Goal: Task Accomplishment & Management: Complete application form

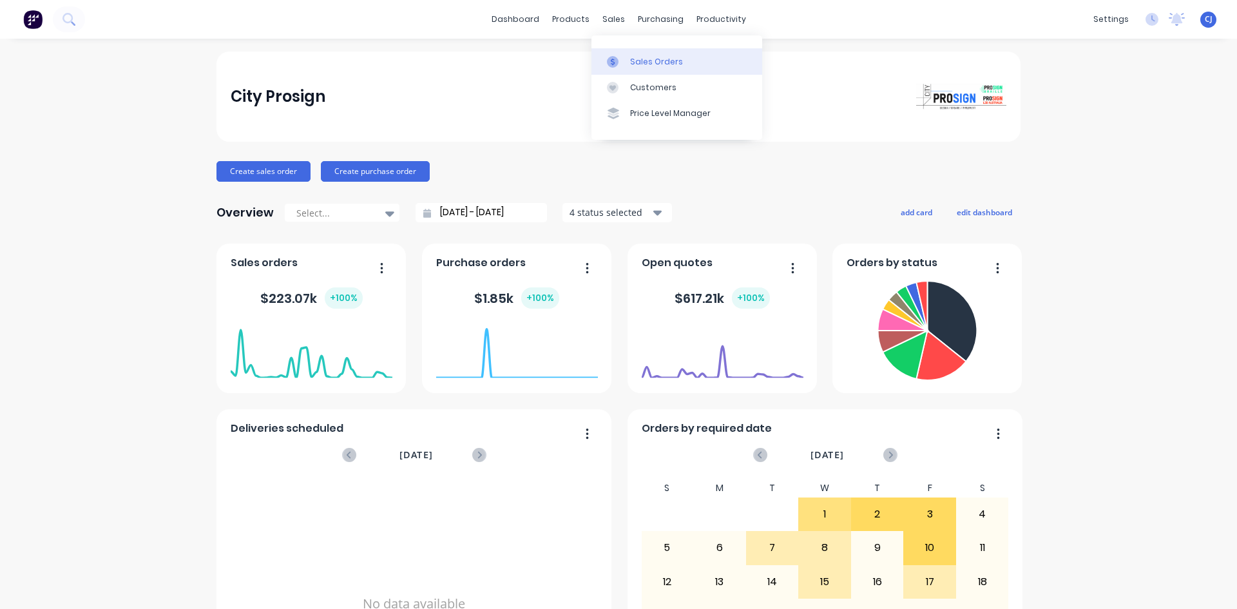
click at [632, 59] on div "Sales Orders" at bounding box center [656, 62] width 53 height 12
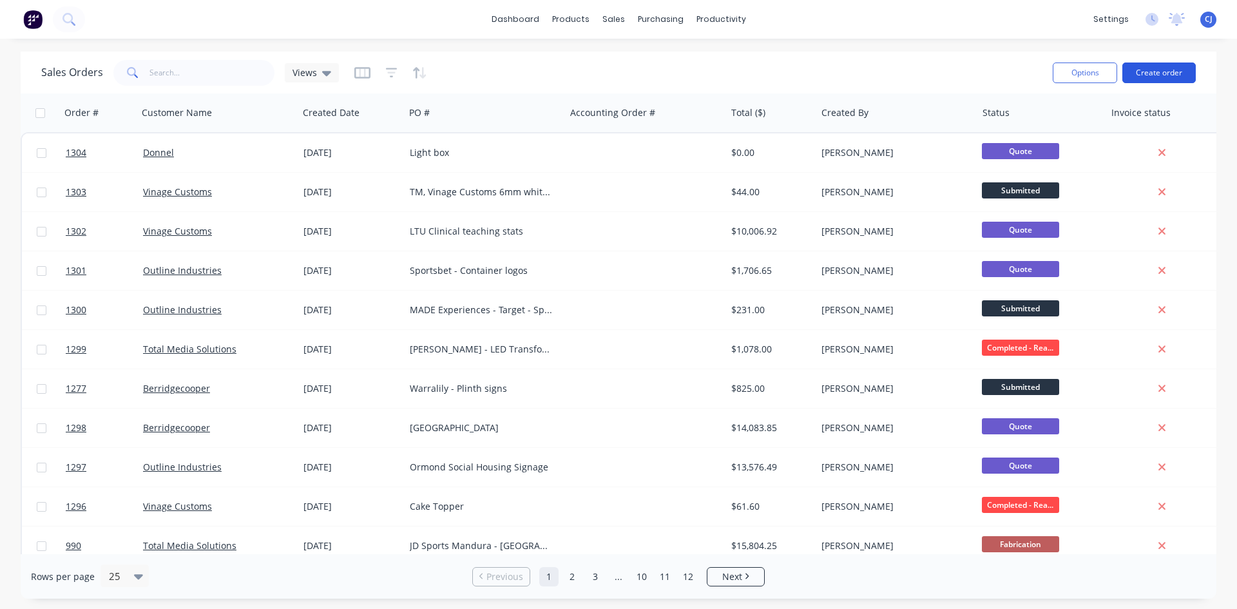
click at [1179, 74] on button "Create order" at bounding box center [1158, 72] width 73 height 21
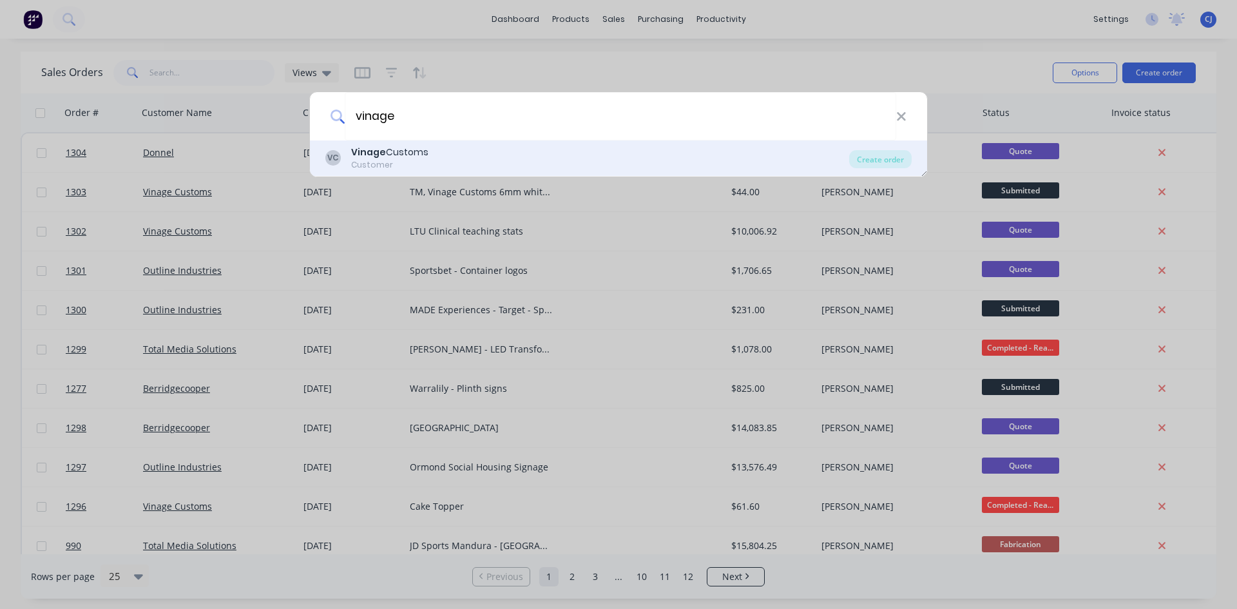
type input "vinage"
click at [431, 169] on div "VC Vinage Customs Customer" at bounding box center [587, 158] width 524 height 25
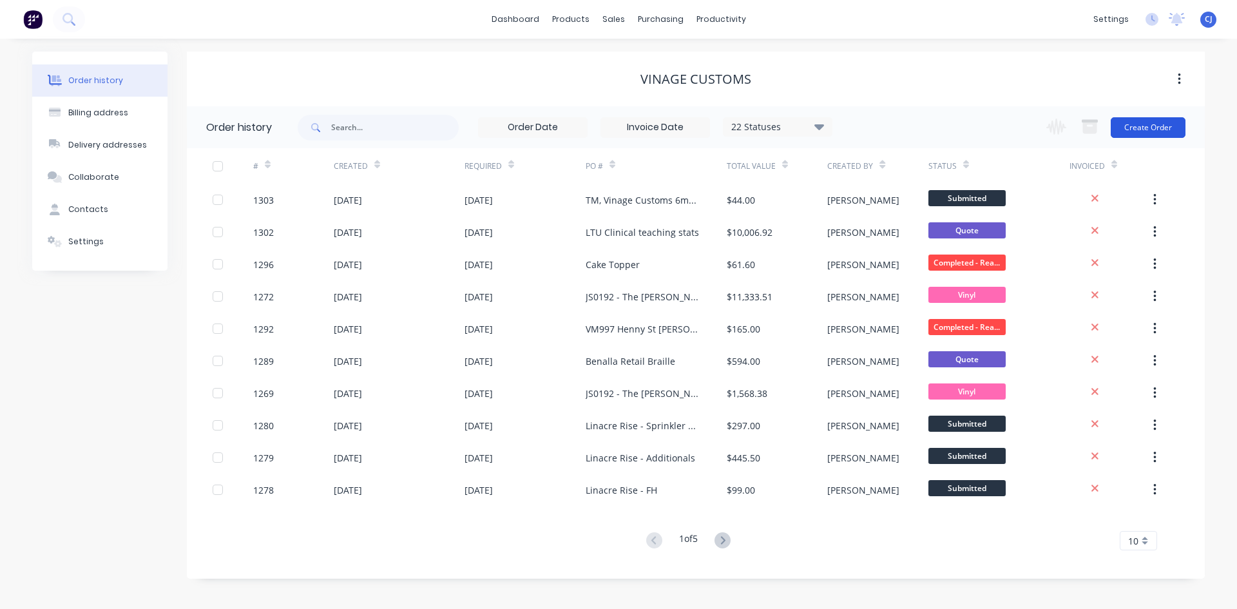
click at [1164, 127] on button "Create Order" at bounding box center [1147, 127] width 75 height 21
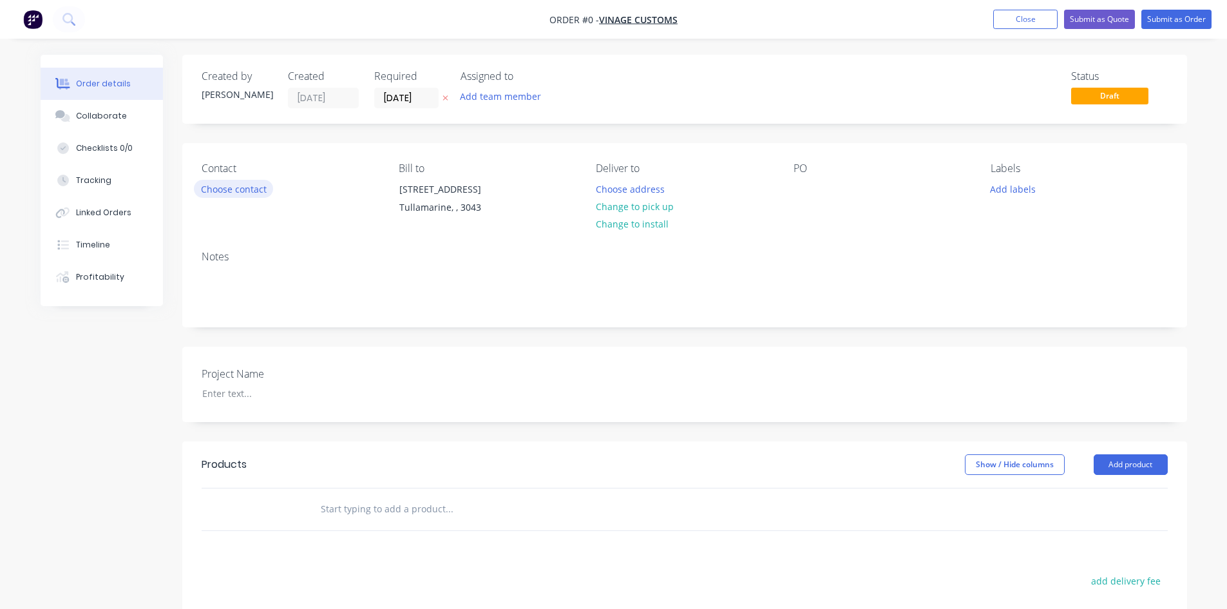
click at [249, 187] on button "Choose contact" at bounding box center [233, 188] width 79 height 17
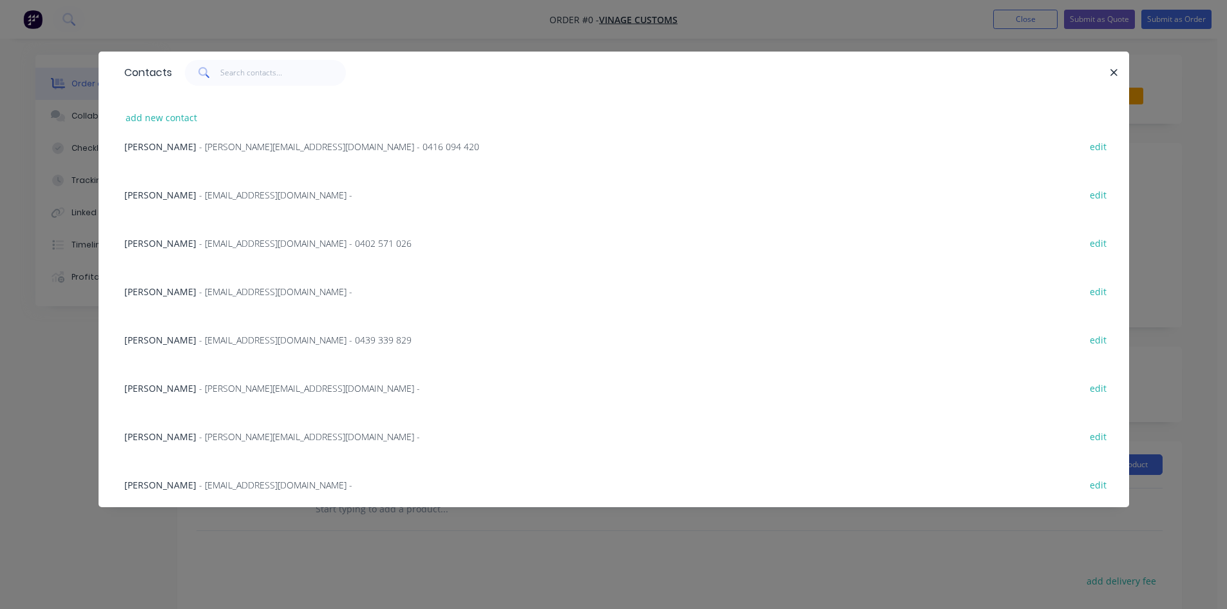
scroll to position [649, 0]
click at [314, 328] on div "[PERSON_NAME] - [EMAIL_ADDRESS][DOMAIN_NAME] - 0439 339 829 edit" at bounding box center [614, 338] width 992 height 48
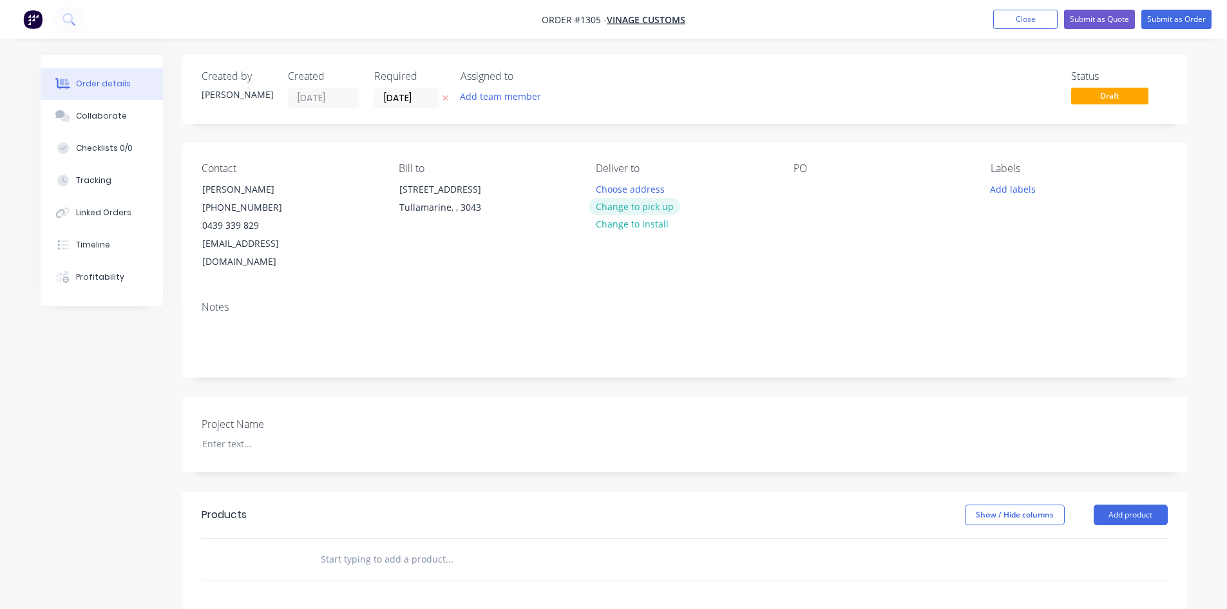
click at [627, 203] on button "Change to pick up" at bounding box center [634, 206] width 91 height 17
click at [798, 187] on div at bounding box center [803, 189] width 21 height 19
paste div
click at [222, 434] on div at bounding box center [272, 443] width 161 height 19
paste div
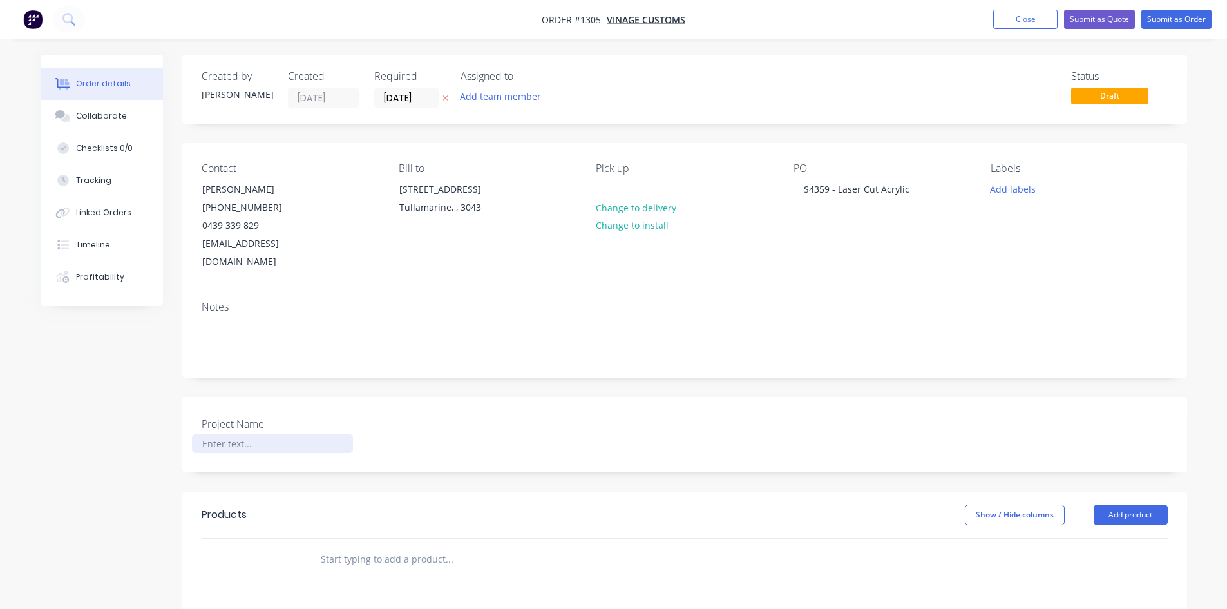
click at [273, 434] on div at bounding box center [272, 443] width 161 height 19
click at [339, 546] on input "text" at bounding box center [449, 559] width 258 height 26
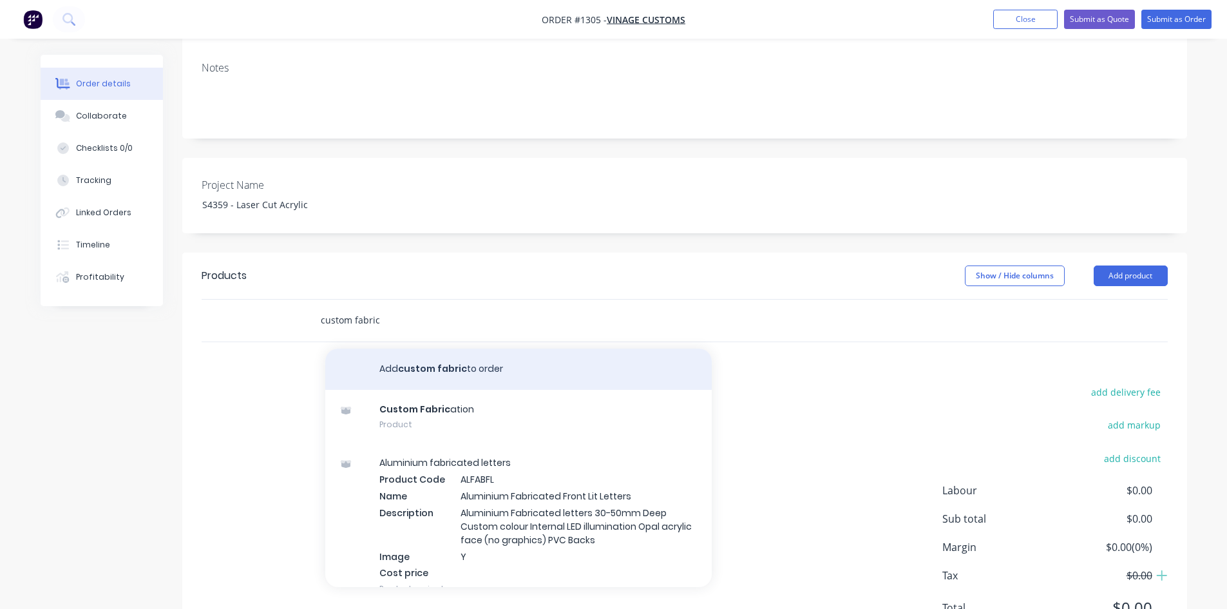
scroll to position [258, 0]
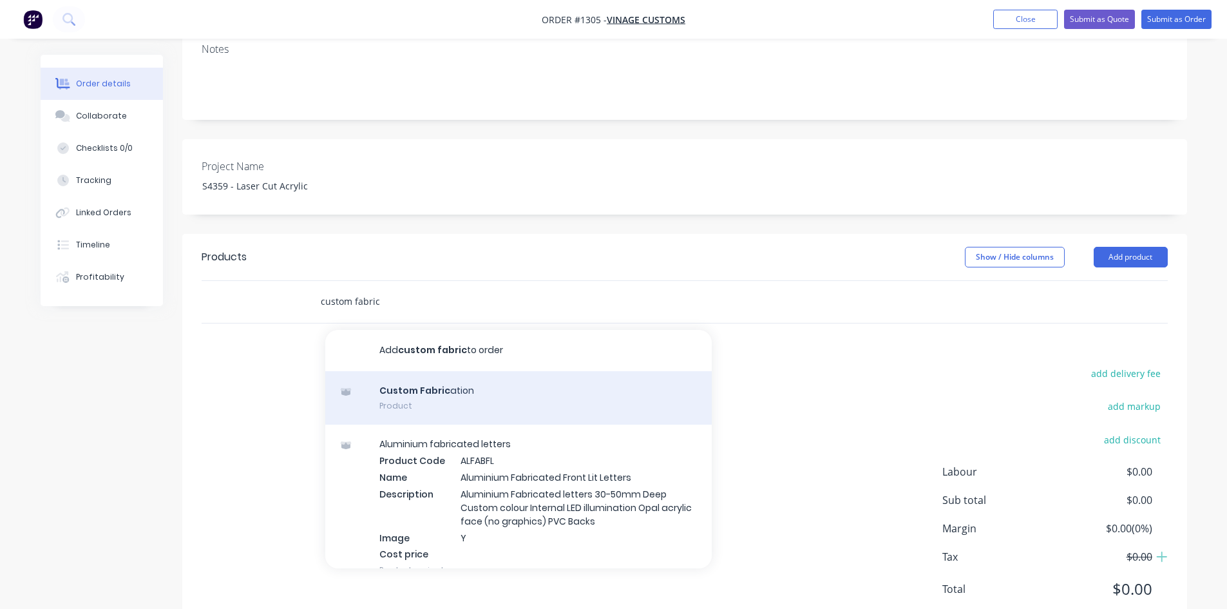
type input "custom fabric"
click at [430, 383] on div "Custom Fabric ation Product" at bounding box center [518, 398] width 386 height 54
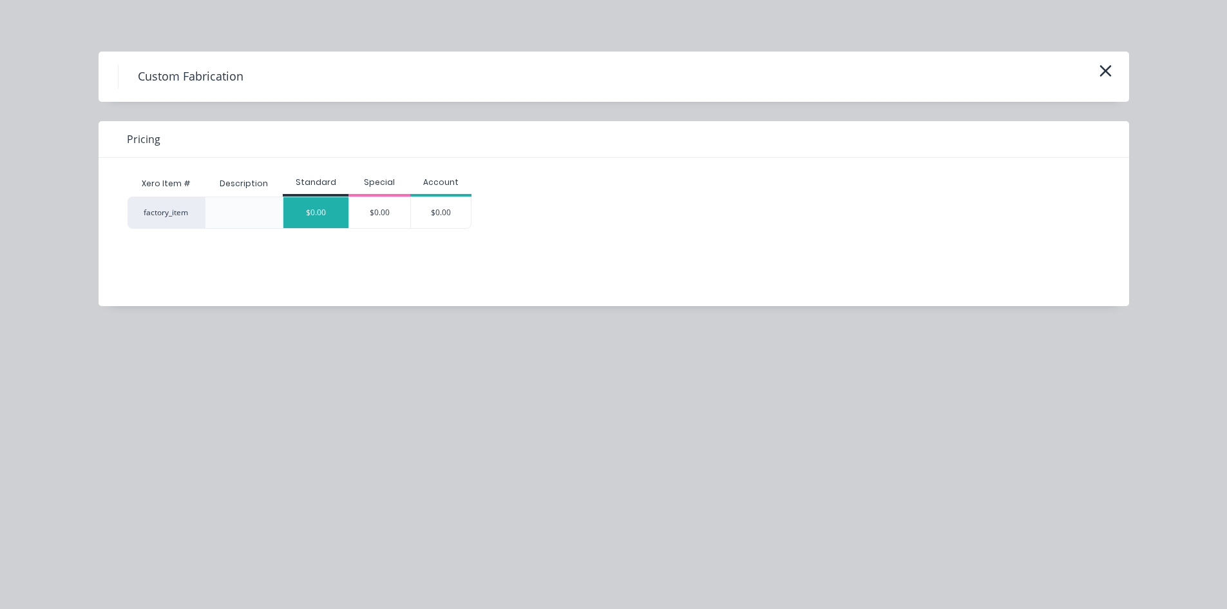
click at [316, 204] on div "$0.00" at bounding box center [315, 212] width 65 height 31
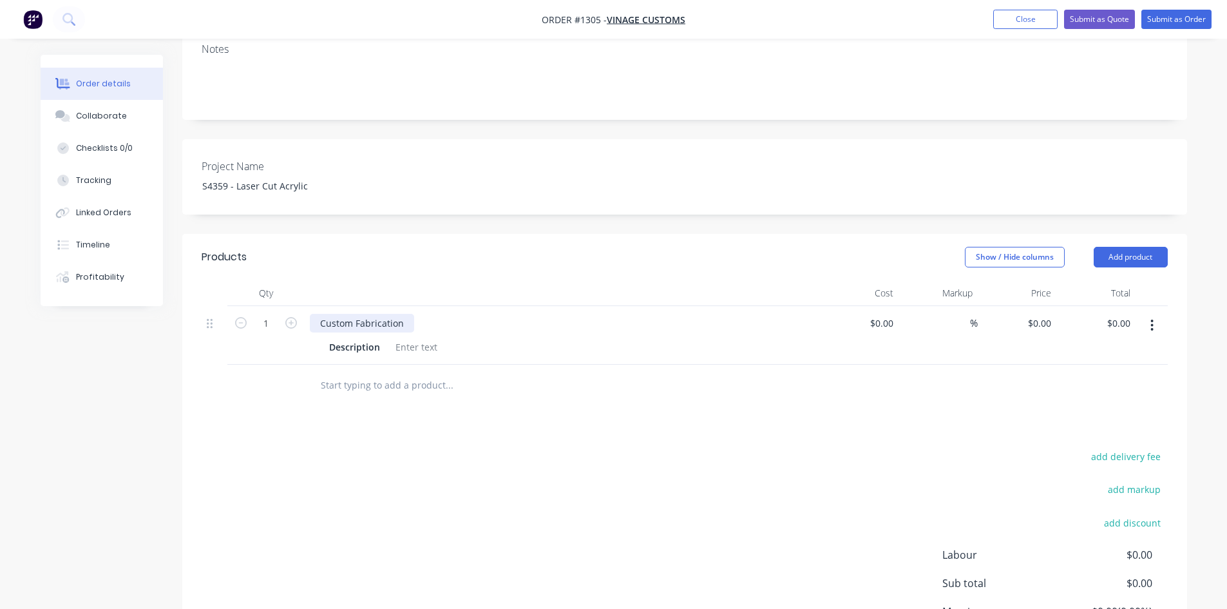
click at [349, 314] on div "Custom Fabrication" at bounding box center [362, 323] width 104 height 19
drag, startPoint x: 407, startPoint y: 306, endPoint x: 299, endPoint y: 301, distance: 107.6
click at [299, 306] on div "1 Custom Fabrication Description $0.00 $0.00 % $0.00 $0.00 $0.00 $0.00" at bounding box center [685, 335] width 966 height 59
paste div
click at [406, 337] on div at bounding box center [416, 346] width 52 height 19
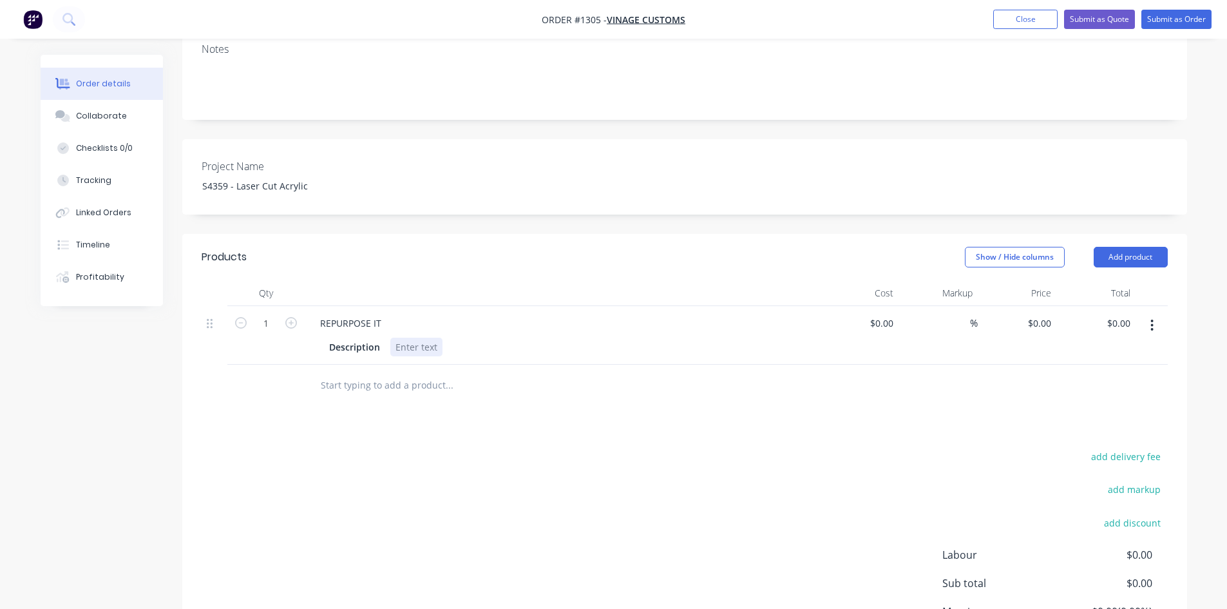
paste div
click at [674, 337] on div "2440mm x 1220mm - 6mm Laser Cut Acrylic (700mm Overall Sign)" at bounding box center [538, 346] width 296 height 19
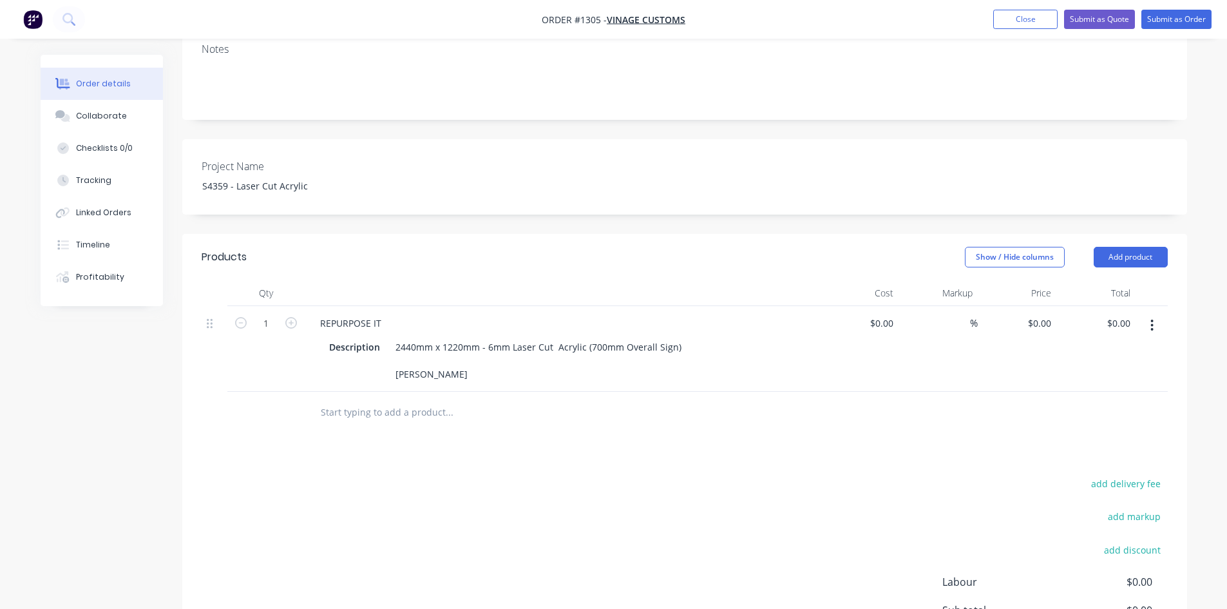
click at [661, 433] on div "Products Show / Hide columns Add product Qty Cost Markup Price Total 1 REPURPOS…" at bounding box center [684, 488] width 1005 height 509
click at [1124, 18] on button "Submit as Quote" at bounding box center [1099, 19] width 71 height 19
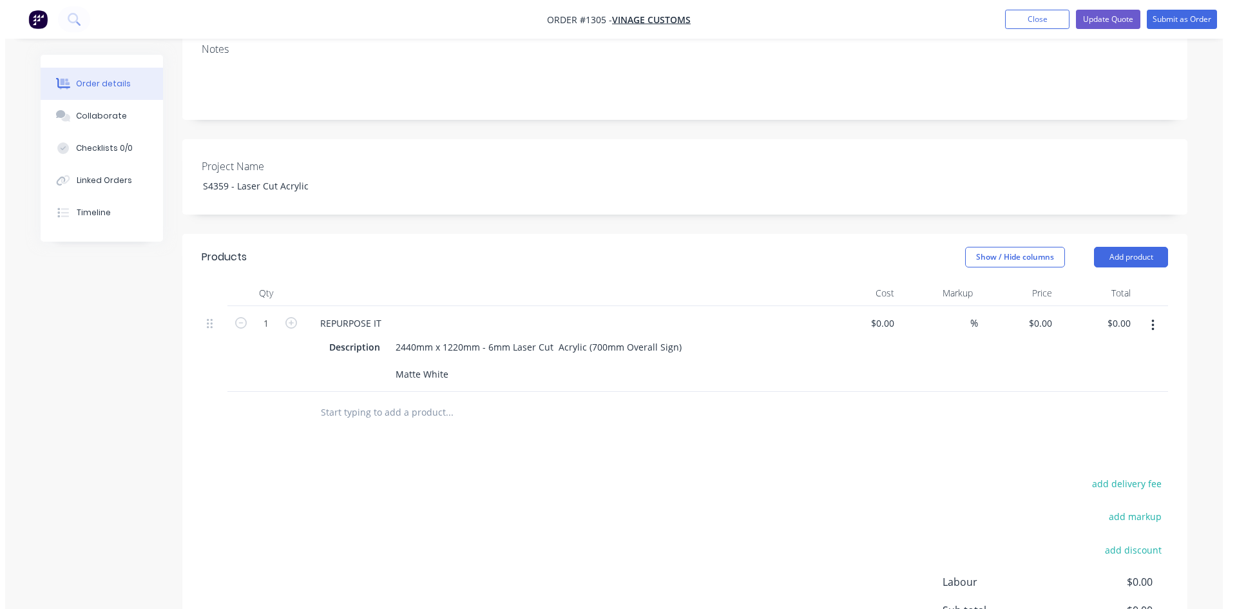
scroll to position [0, 0]
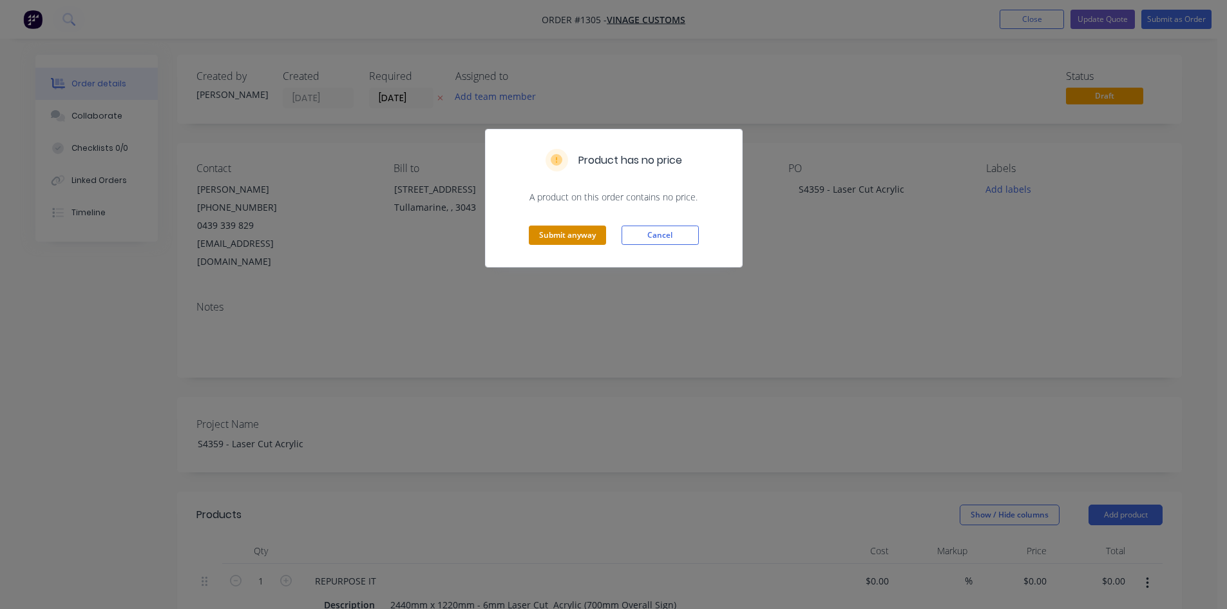
click at [585, 241] on button "Submit anyway" at bounding box center [567, 234] width 77 height 19
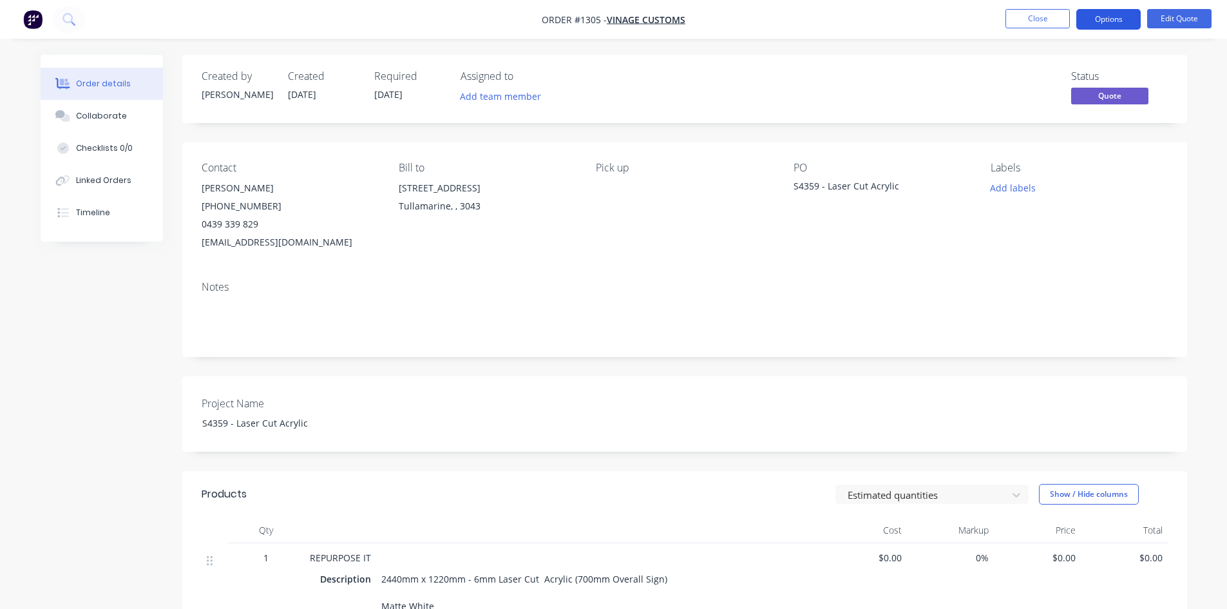
click at [1120, 24] on button "Options" at bounding box center [1108, 19] width 64 height 21
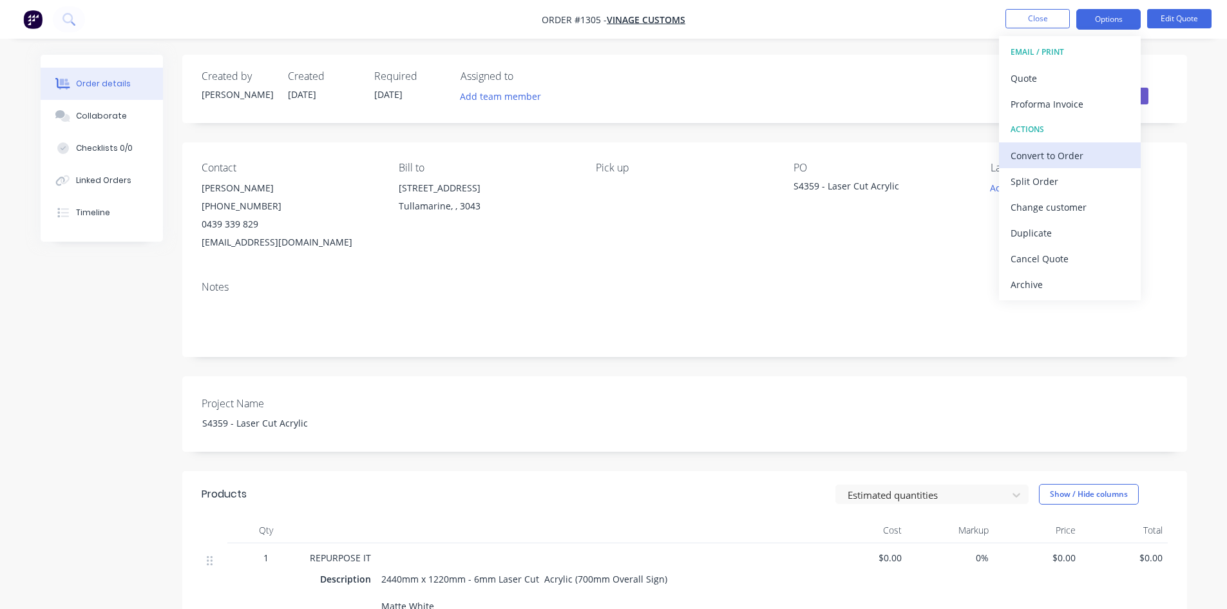
click at [1039, 151] on div "Convert to Order" at bounding box center [1069, 155] width 118 height 19
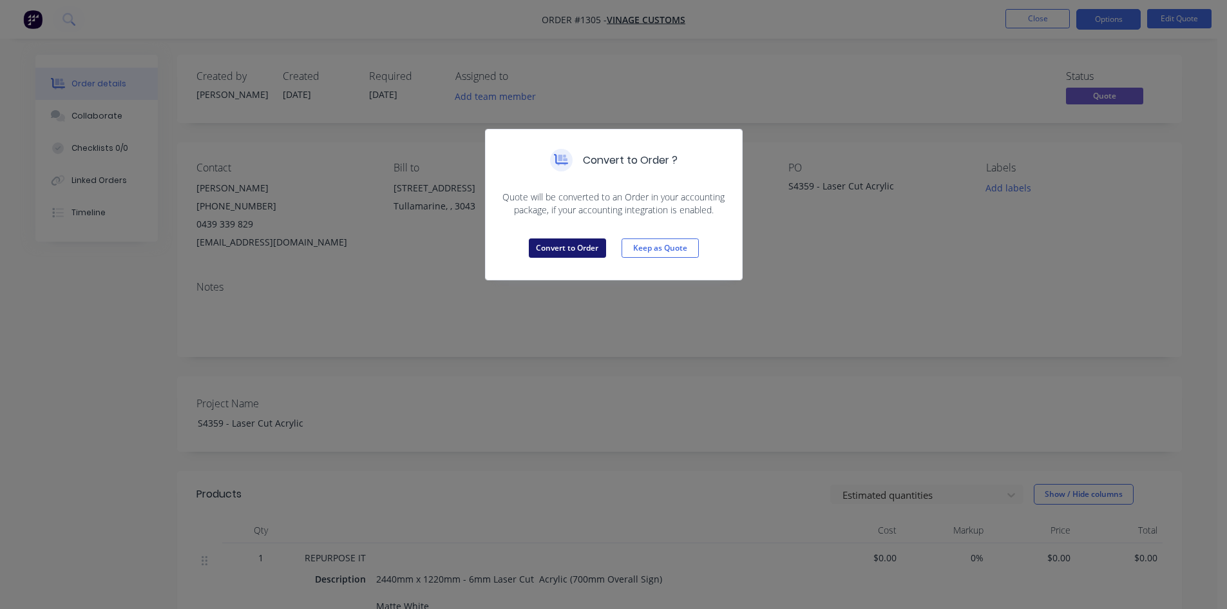
click at [570, 251] on button "Convert to Order" at bounding box center [567, 247] width 77 height 19
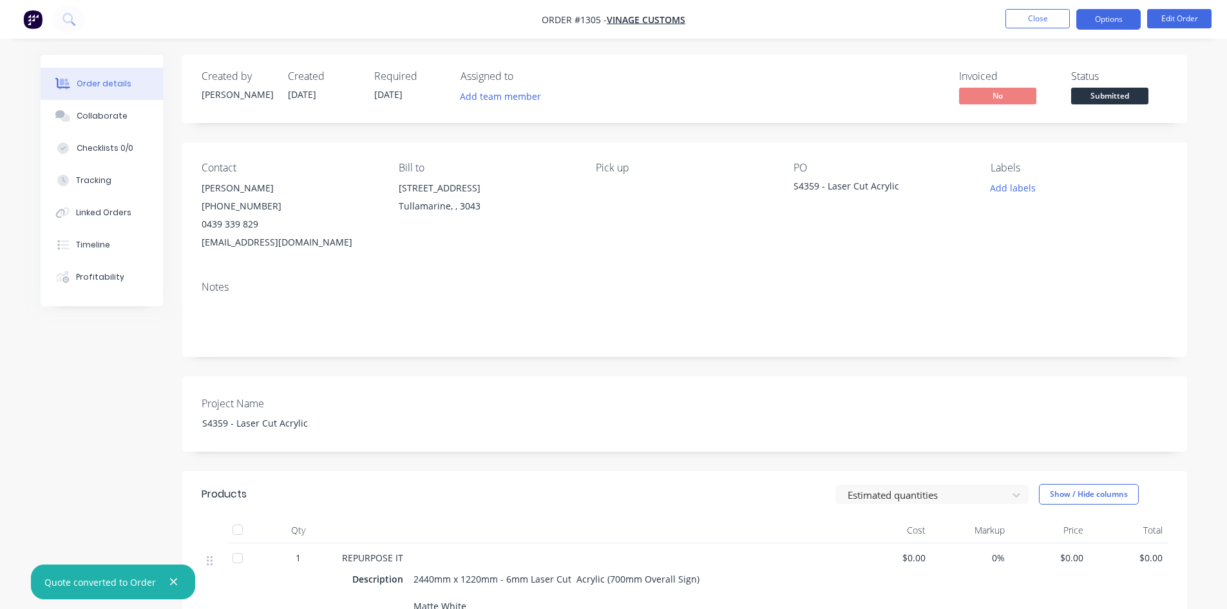
click at [1115, 22] on button "Options" at bounding box center [1108, 19] width 64 height 21
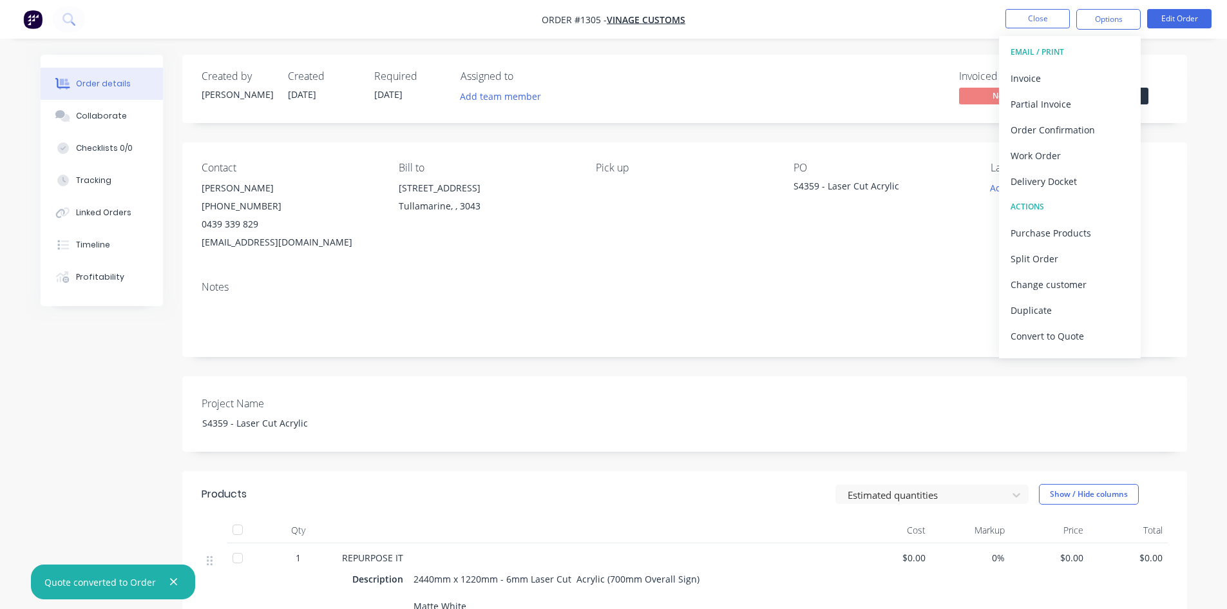
drag, startPoint x: 1078, startPoint y: 124, endPoint x: 875, endPoint y: 243, distance: 235.3
click at [860, 252] on div "Order #1305 - Vinage Customs Close Options EMAIL / PRINT Invoice Partial Invoic…" at bounding box center [613, 426] width 1227 height 853
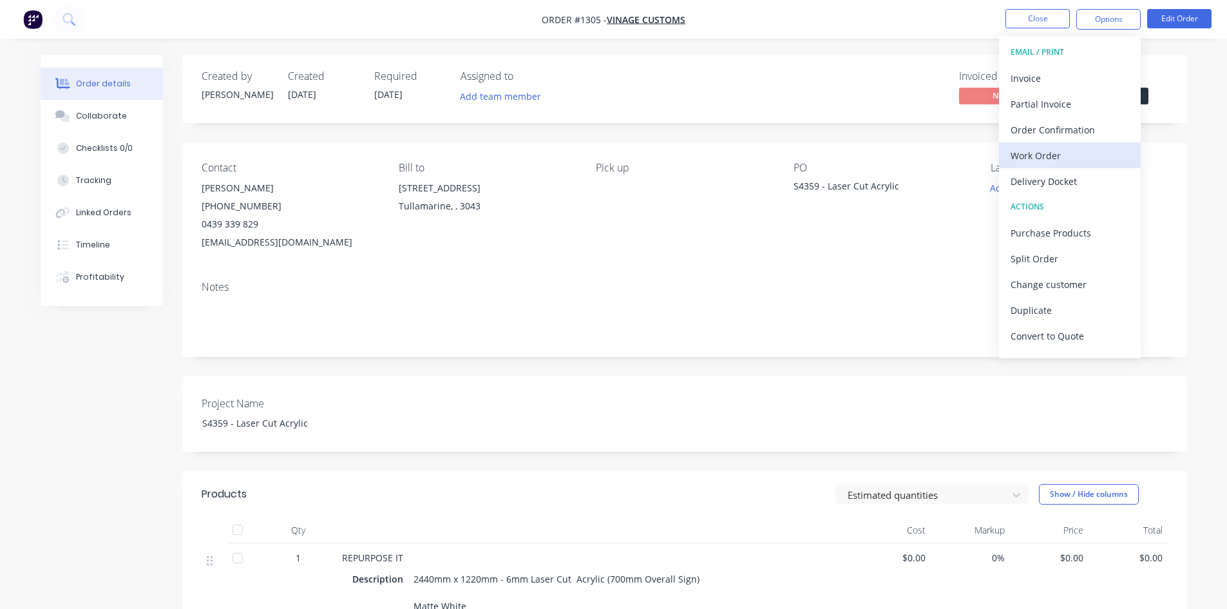
click at [1038, 159] on div "Work Order" at bounding box center [1069, 155] width 118 height 19
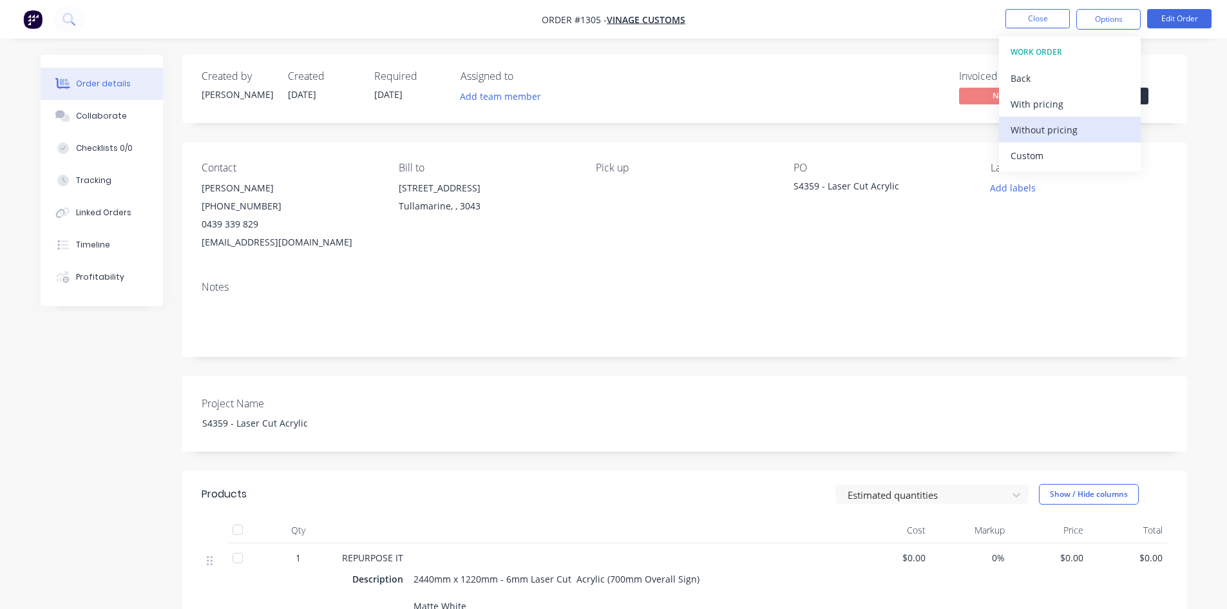
click at [1055, 125] on div "Without pricing" at bounding box center [1069, 129] width 118 height 19
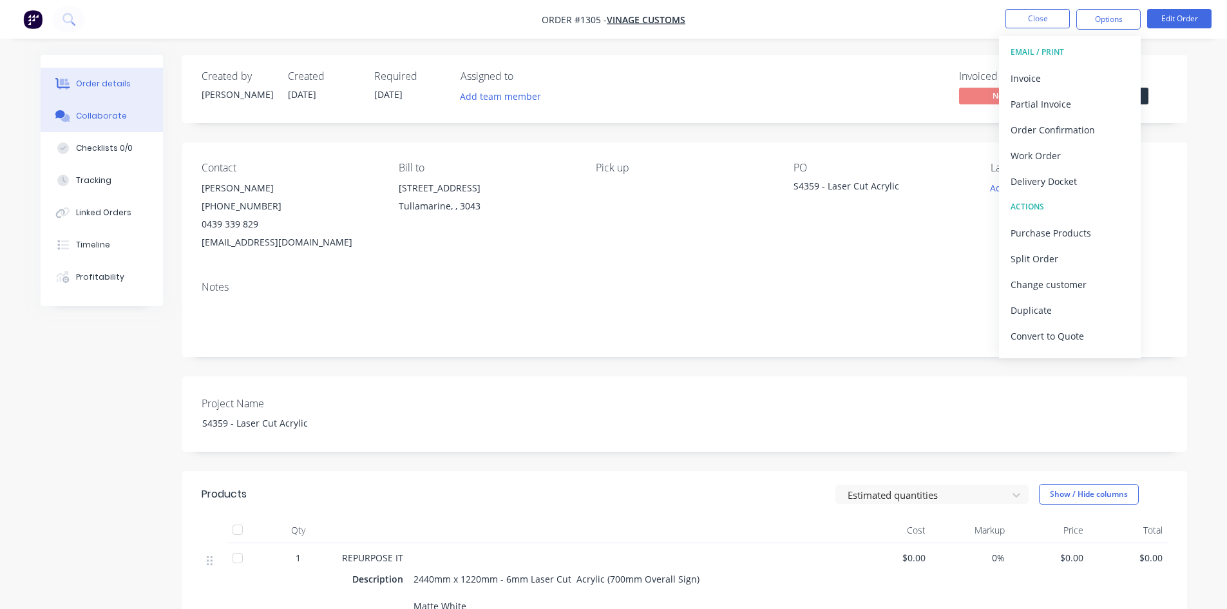
click at [84, 118] on div "Collaborate" at bounding box center [101, 116] width 51 height 12
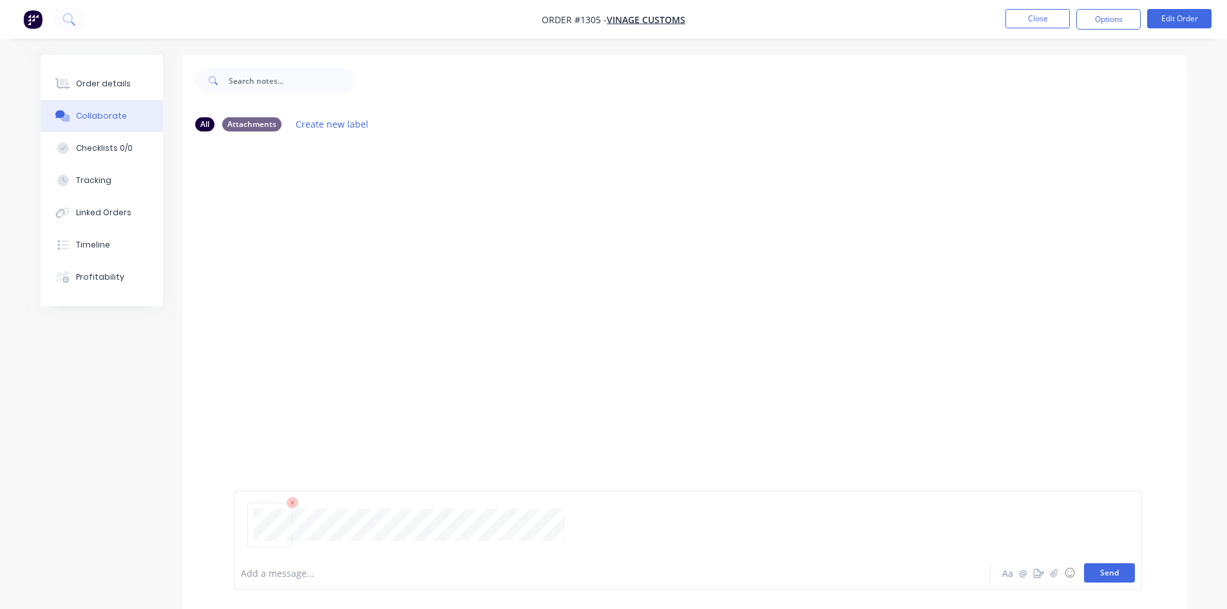
click at [1111, 571] on button "Send" at bounding box center [1109, 572] width 51 height 19
click at [97, 80] on div "Order details" at bounding box center [103, 84] width 55 height 12
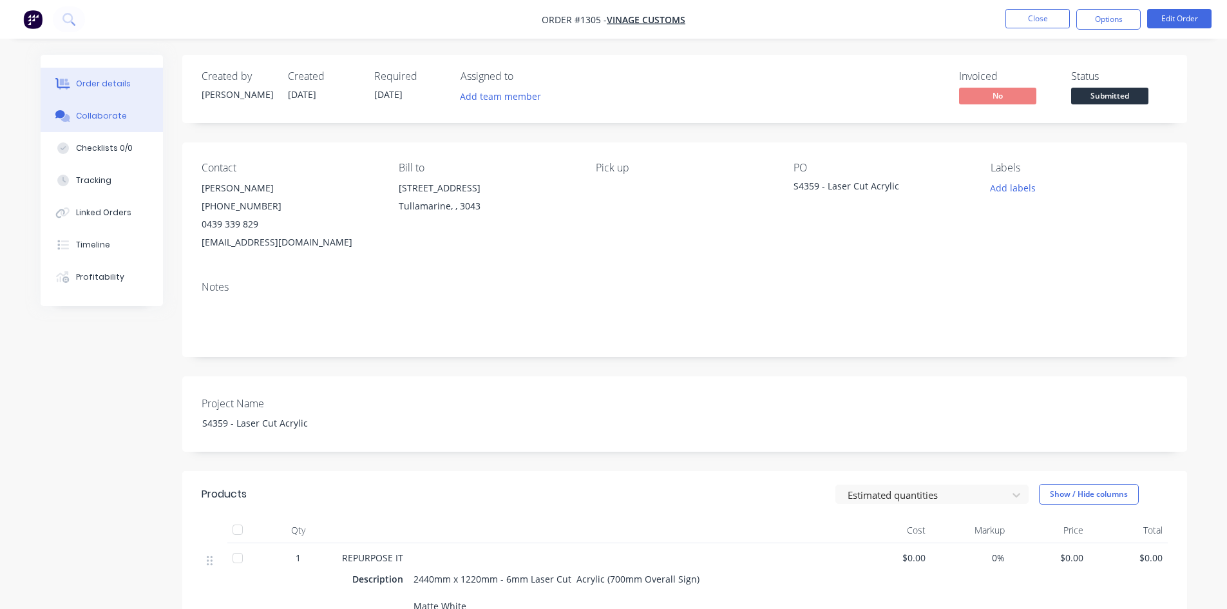
click at [117, 117] on div "Collaborate" at bounding box center [101, 116] width 51 height 12
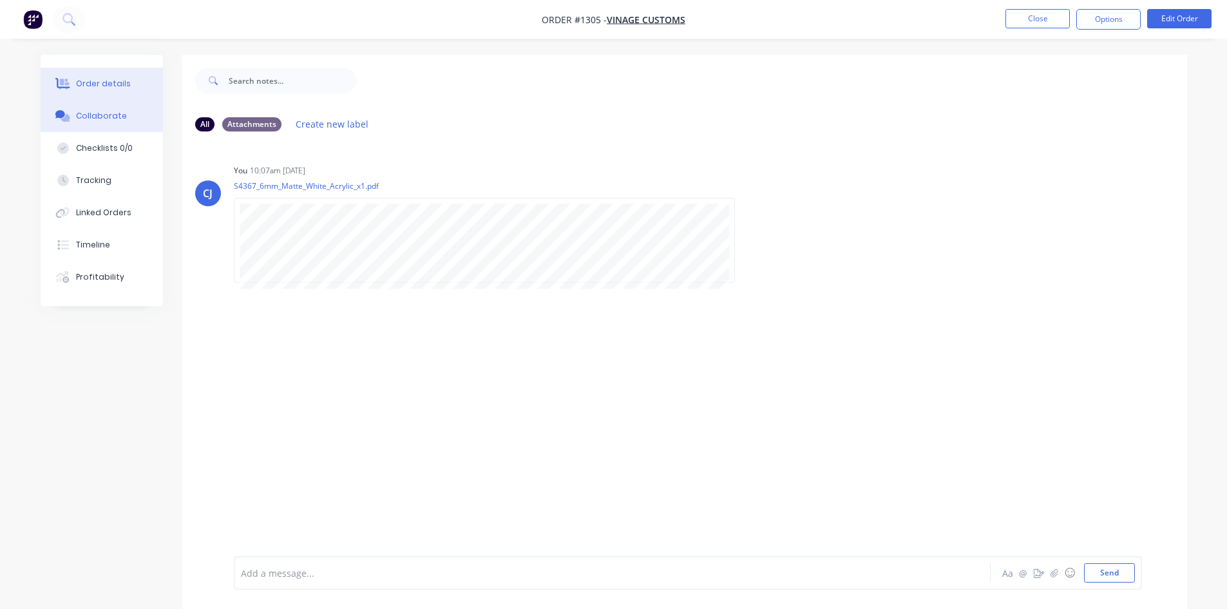
click at [120, 89] on div "Order details" at bounding box center [103, 84] width 55 height 12
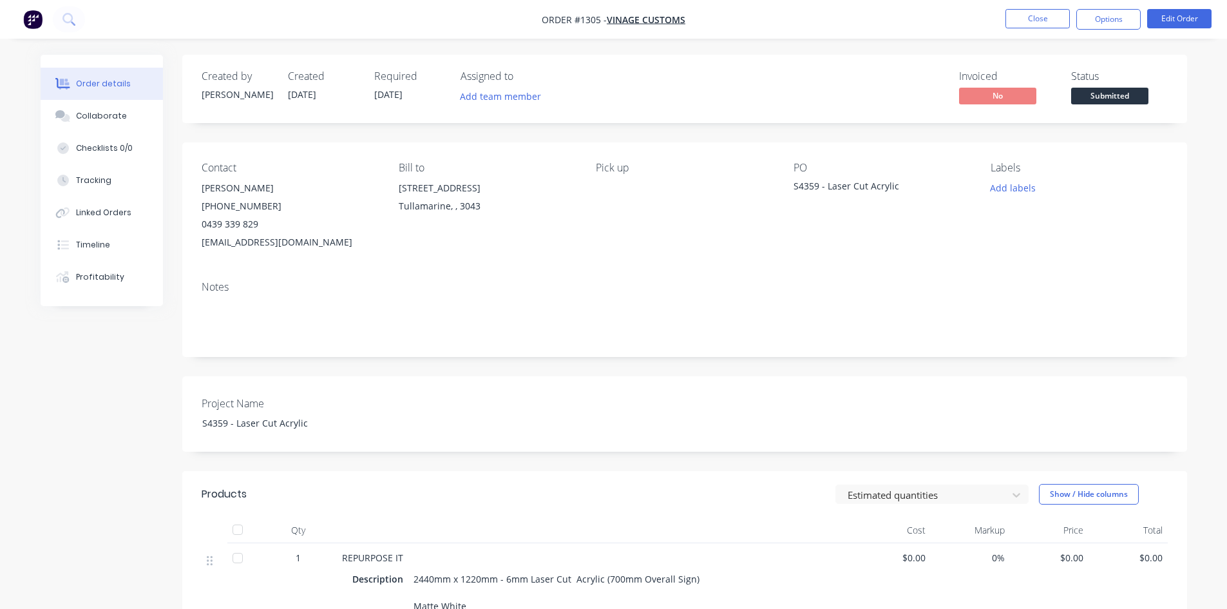
click at [547, 19] on span "Order #1305 -" at bounding box center [574, 20] width 65 height 12
drag, startPoint x: 579, startPoint y: 19, endPoint x: 593, endPoint y: 19, distance: 14.2
click at [593, 19] on span "Order #1305 -" at bounding box center [574, 20] width 65 height 12
click at [573, 93] on div "Add team member" at bounding box center [524, 97] width 129 height 19
click at [779, 261] on div "Contact [PERSON_NAME] [PHONE_NUMBER] [EMAIL_ADDRESS][DOMAIN_NAME] Bill to [STRE…" at bounding box center [684, 206] width 1005 height 128
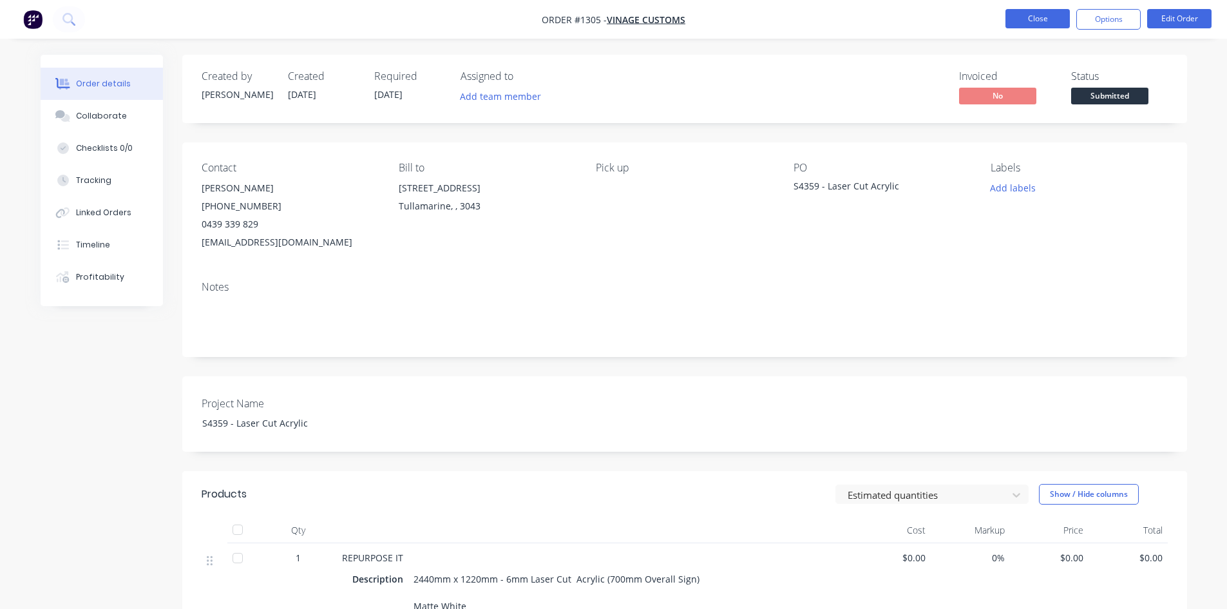
click at [1028, 24] on button "Close" at bounding box center [1037, 18] width 64 height 19
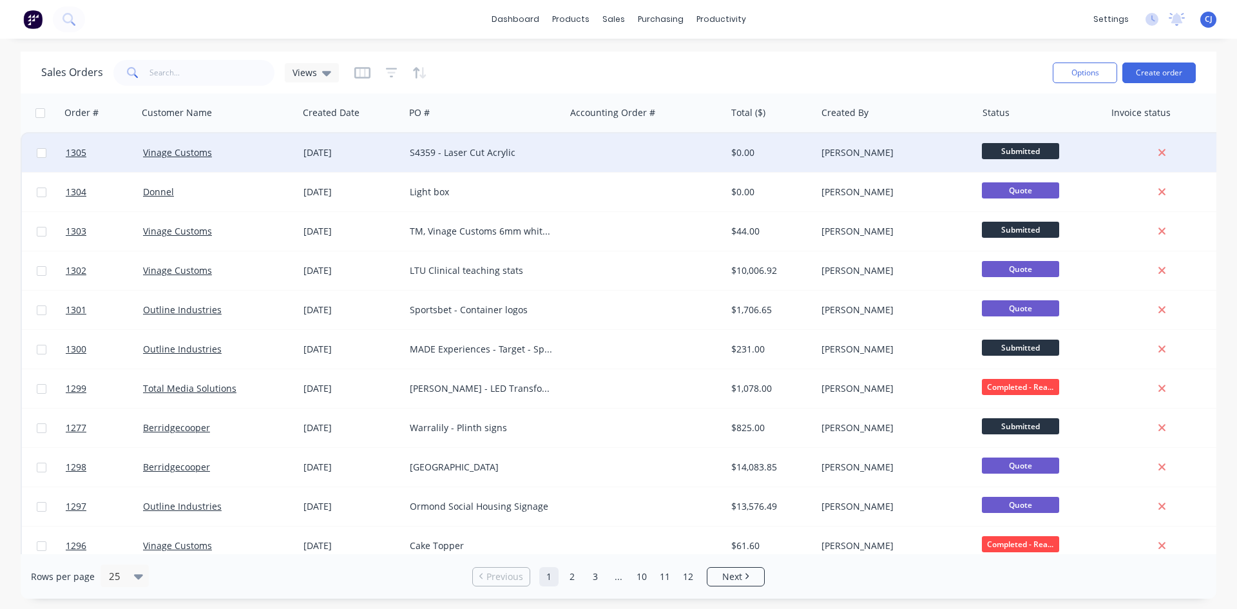
click at [1029, 149] on span "Submitted" at bounding box center [1019, 151] width 77 height 16
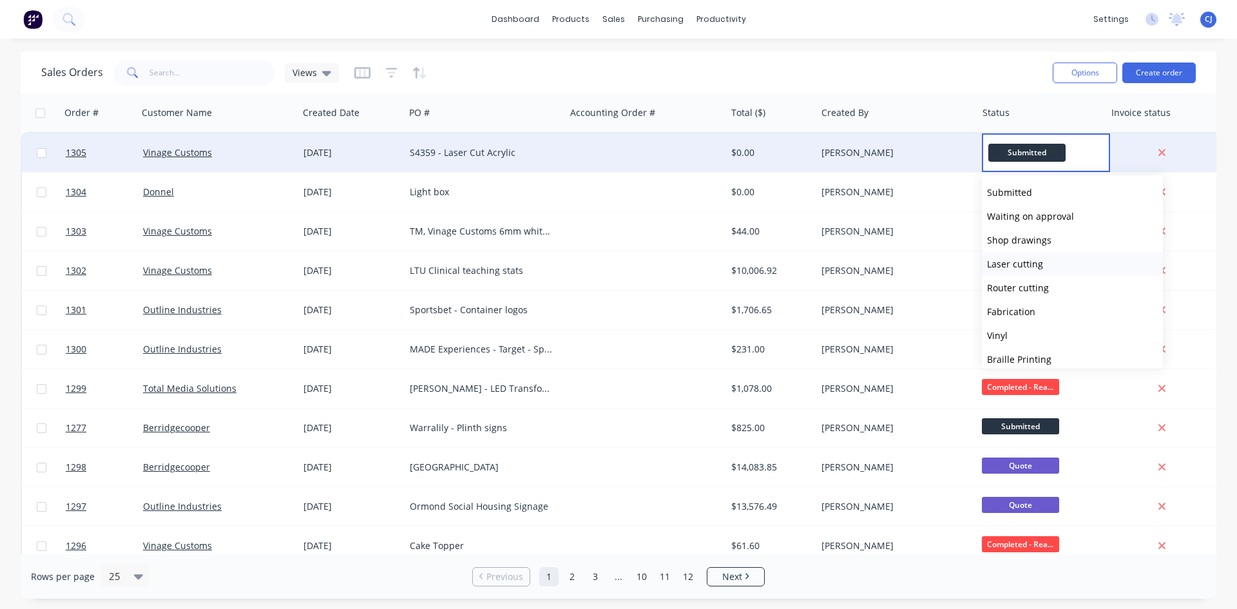
drag, startPoint x: 1068, startPoint y: 303, endPoint x: 1050, endPoint y: 263, distance: 43.0
click at [1050, 263] on div "Submitted Waiting on approval Shop drawings Laser cutting Router cutting Fabric…" at bounding box center [1071, 271] width 181 height 193
click at [1050, 263] on button "Laser cutting" at bounding box center [1071, 264] width 181 height 24
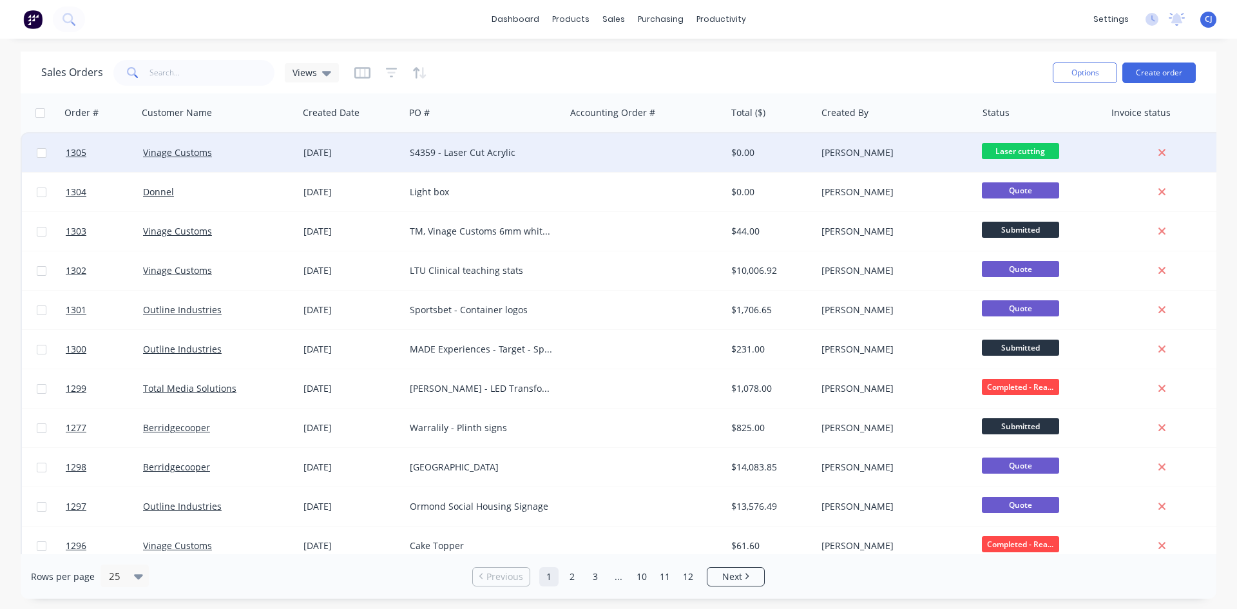
click at [765, 77] on div "Sales Orders Views" at bounding box center [541, 73] width 1001 height 32
